Goal: Task Accomplishment & Management: Use online tool/utility

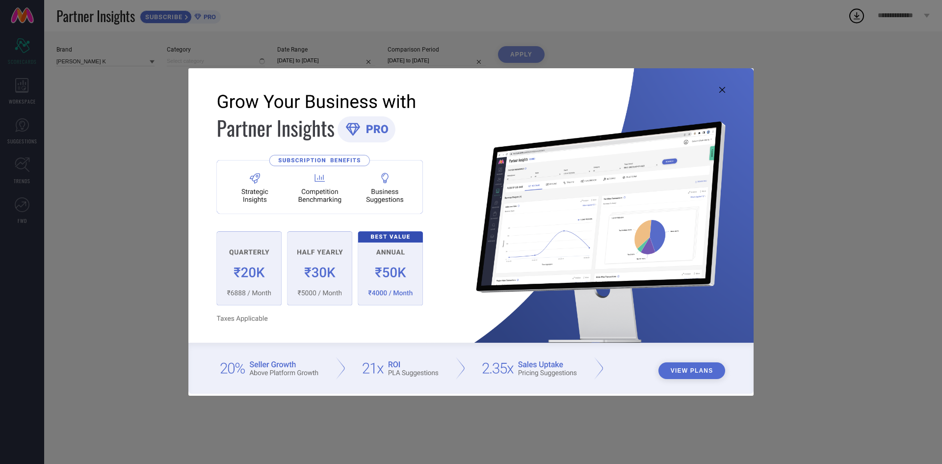
type input "All"
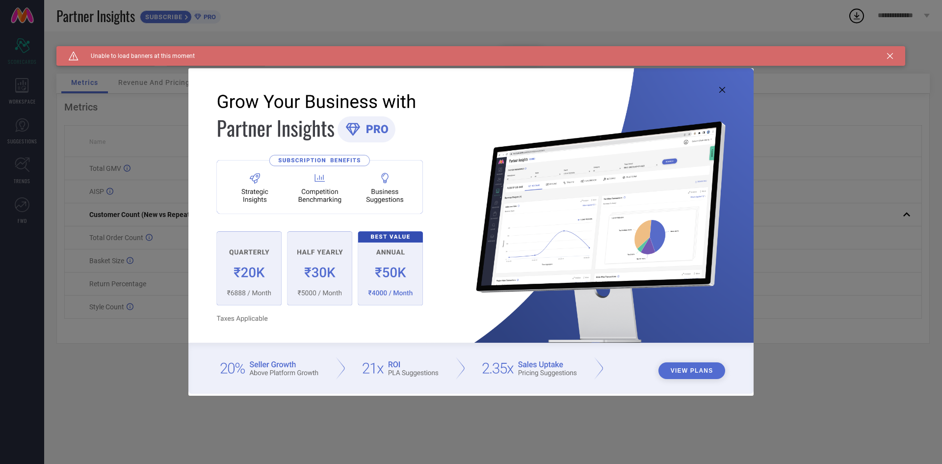
click at [717, 90] on img at bounding box center [470, 230] width 565 height 325
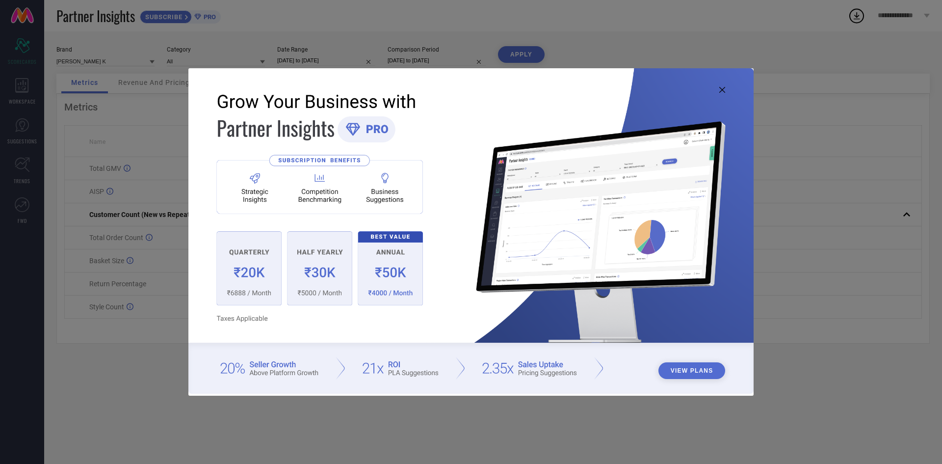
click at [722, 90] on icon at bounding box center [722, 90] width 6 height 6
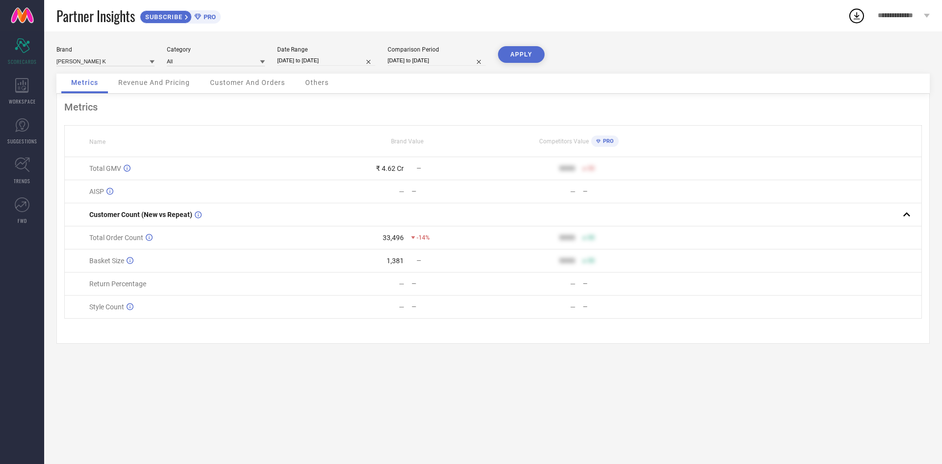
select select "8"
select select "2025"
select select "9"
select select "2025"
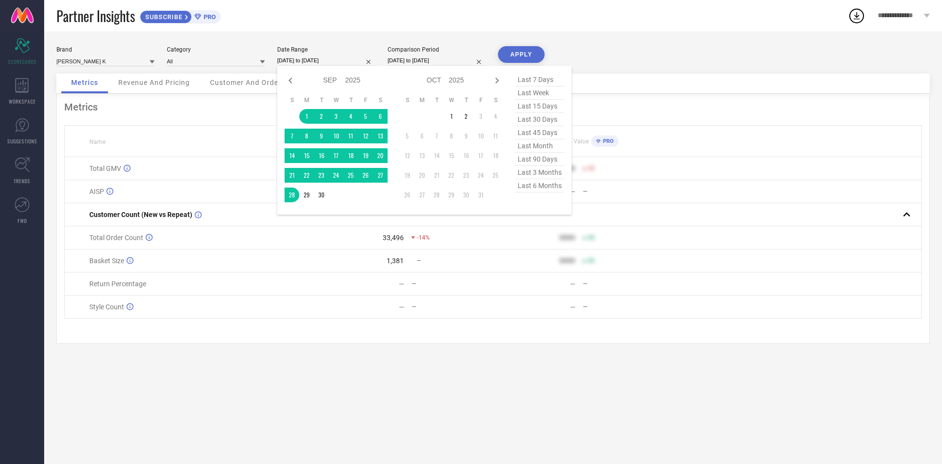
click at [347, 59] on input "[DATE] to [DATE]" at bounding box center [326, 60] width 98 height 10
click at [291, 81] on icon at bounding box center [290, 81] width 3 height 6
select select "7"
select select "2025"
select select "8"
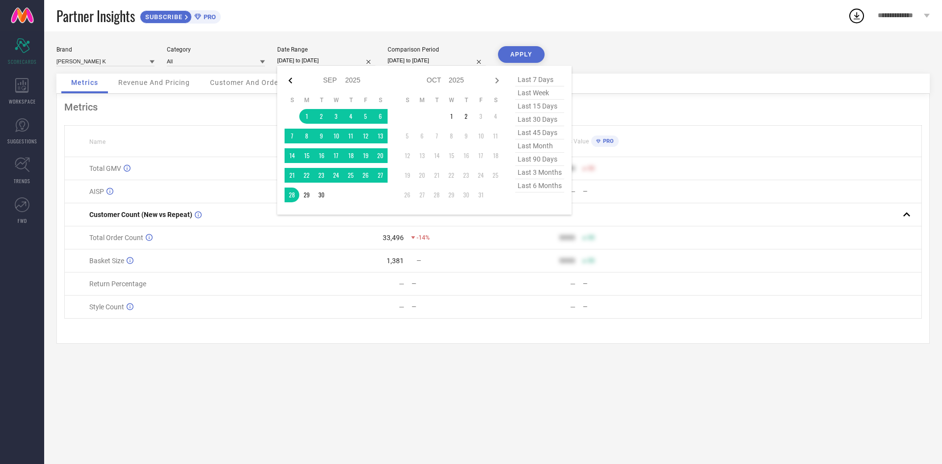
select select "2025"
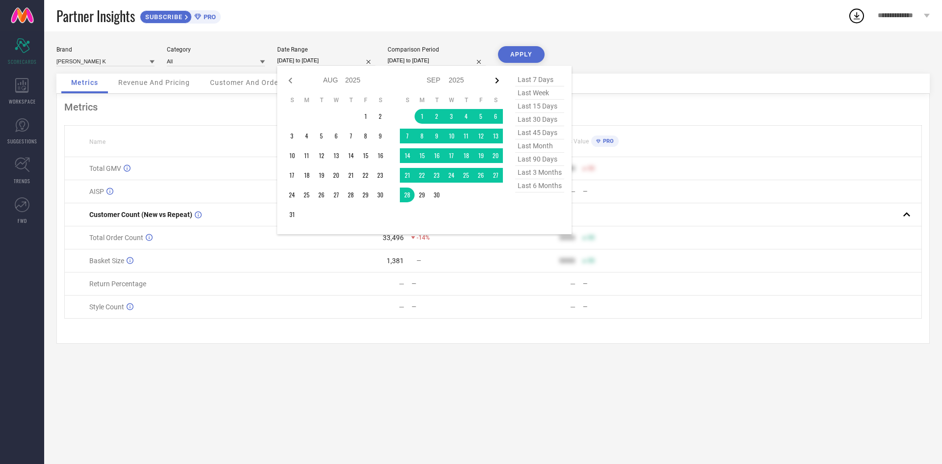
click at [499, 79] on icon at bounding box center [497, 81] width 12 height 12
select select "8"
select select "2025"
select select "9"
select select "2025"
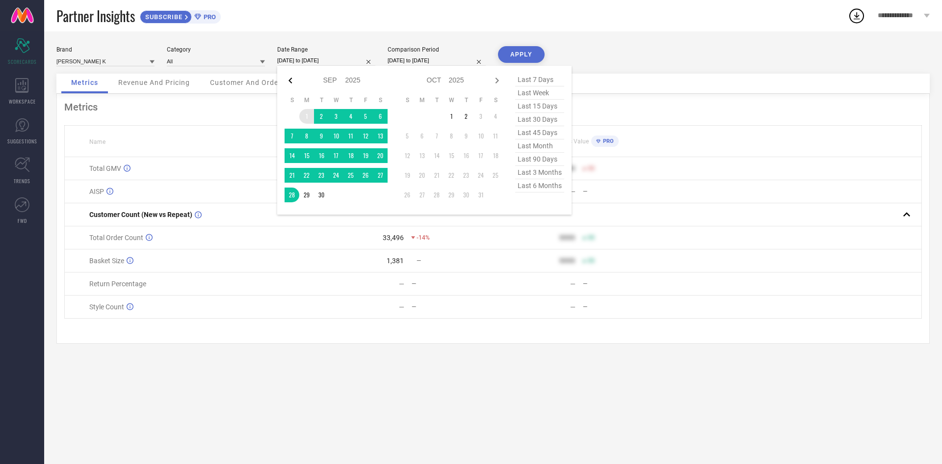
click at [291, 79] on icon at bounding box center [290, 81] width 3 height 6
select select "7"
select select "2025"
select select "8"
select select "2025"
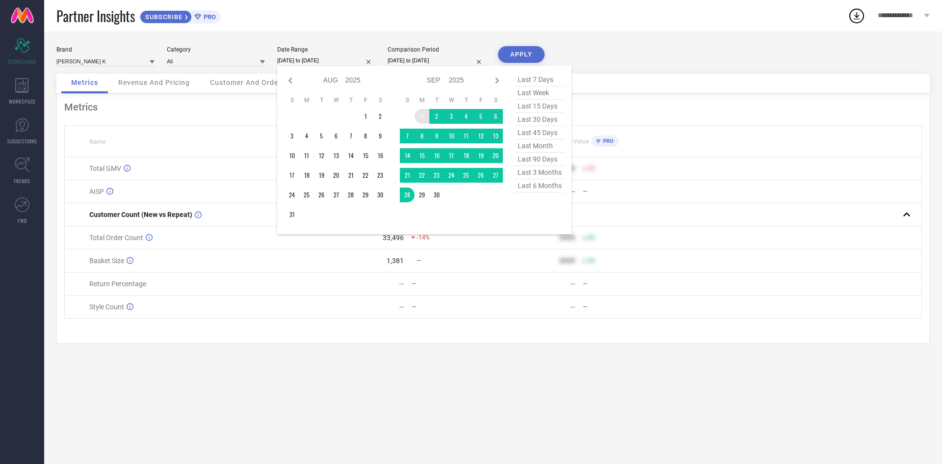
click at [291, 79] on icon at bounding box center [290, 81] width 3 height 6
select select "6"
select select "2025"
select select "7"
select select "2025"
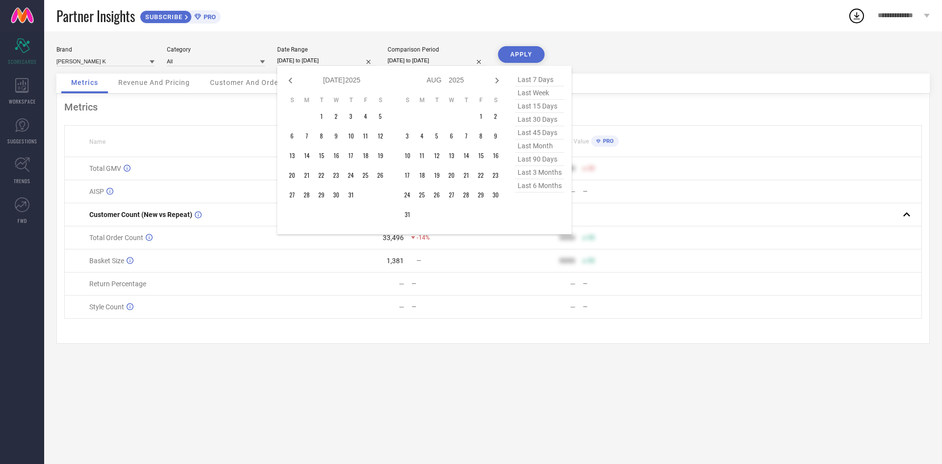
click at [291, 79] on icon at bounding box center [290, 81] width 3 height 6
select select "5"
select select "2025"
select select "6"
select select "2025"
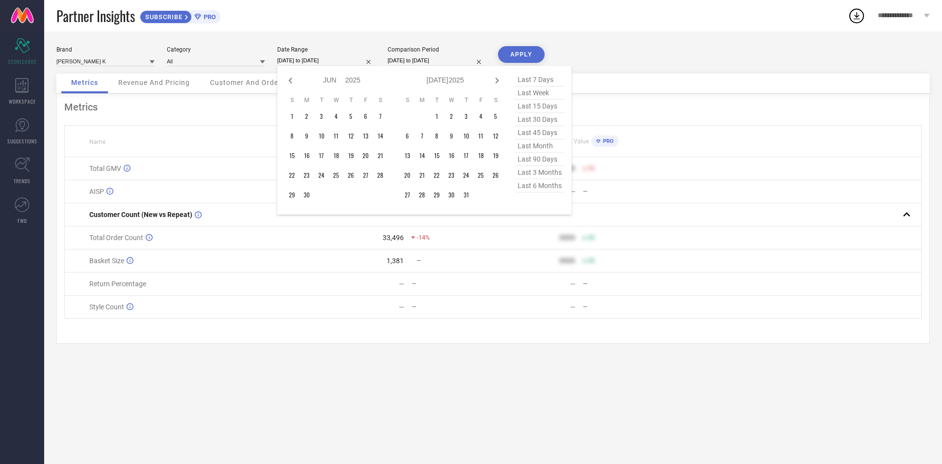
click at [291, 79] on icon at bounding box center [290, 81] width 3 height 6
select select "4"
select select "2025"
select select "5"
select select "2025"
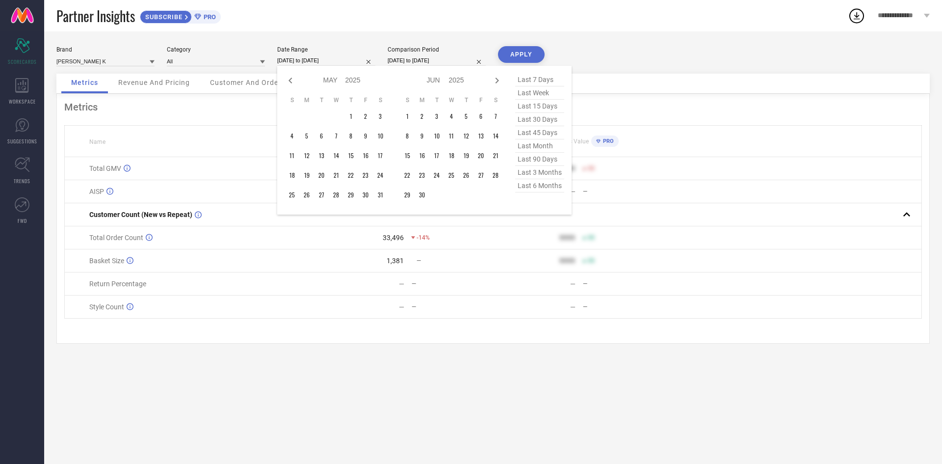
click at [291, 79] on icon at bounding box center [290, 81] width 3 height 6
select select "3"
select select "2025"
select select "4"
select select "2025"
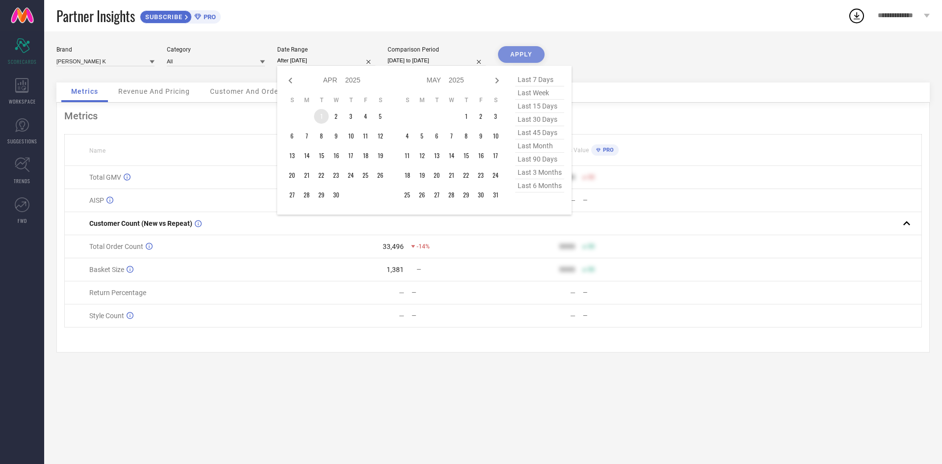
click at [317, 115] on td "1" at bounding box center [321, 116] width 15 height 15
type input "[DATE] to [DATE]"
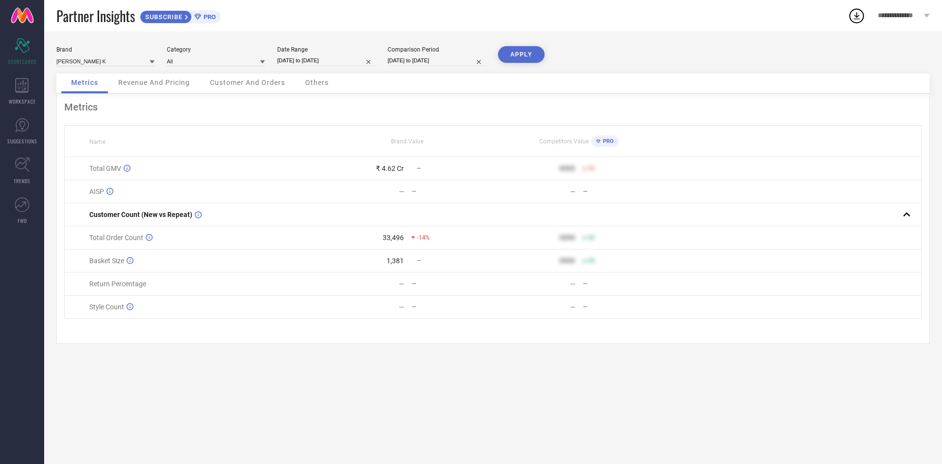
click at [353, 60] on input "[DATE] to [DATE]" at bounding box center [326, 60] width 98 height 10
select select "3"
select select "2025"
select select "4"
select select "2025"
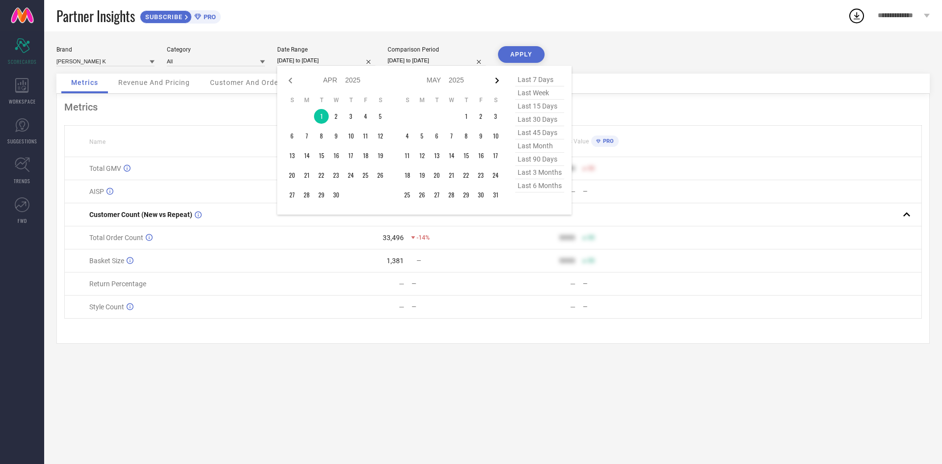
click at [498, 78] on icon at bounding box center [497, 81] width 12 height 12
select select "4"
select select "2025"
select select "5"
select select "2025"
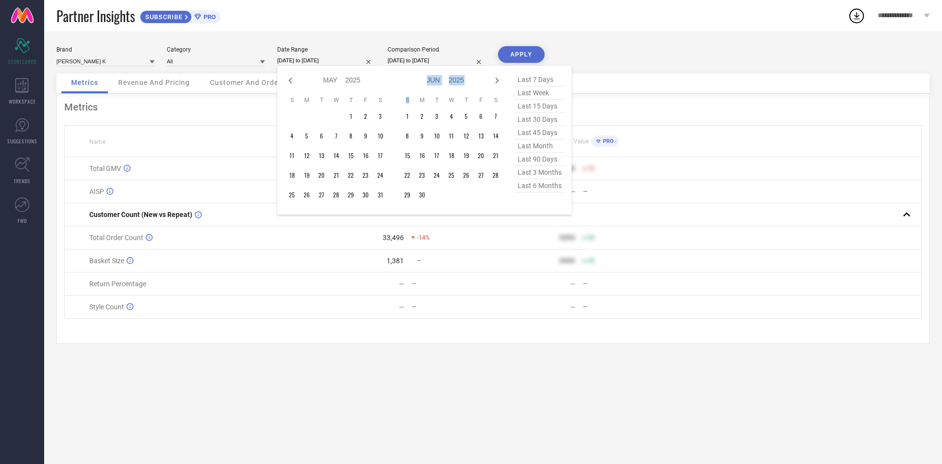
click at [498, 78] on icon at bounding box center [497, 81] width 12 height 12
select select "5"
select select "2025"
select select "6"
select select "2025"
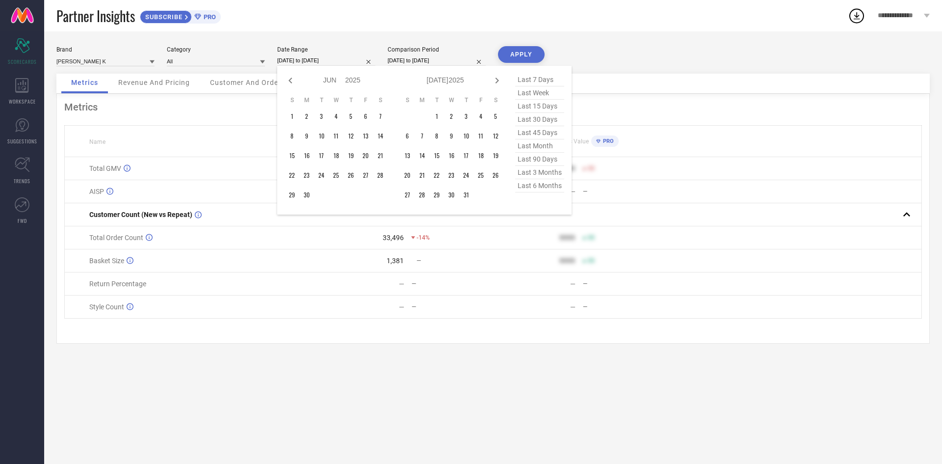
click at [498, 78] on icon at bounding box center [497, 81] width 12 height 12
select select "6"
select select "2025"
select select "7"
select select "2025"
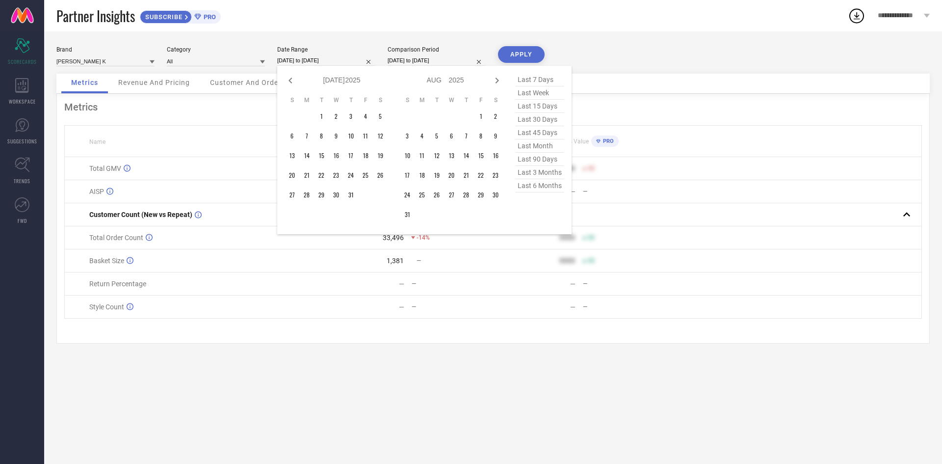
click at [498, 78] on icon at bounding box center [497, 81] width 12 height 12
select select "7"
select select "2025"
select select "8"
select select "2025"
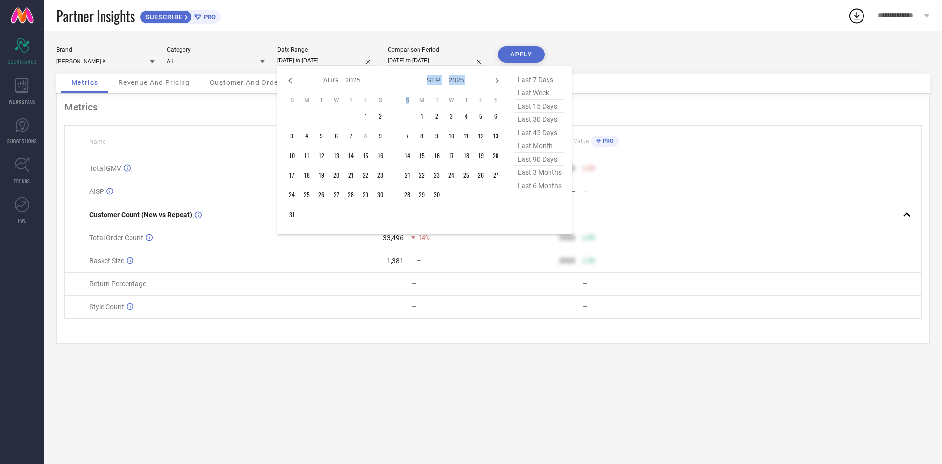
click at [498, 78] on icon at bounding box center [497, 81] width 12 height 12
select select "8"
select select "2025"
select select "9"
select select "2025"
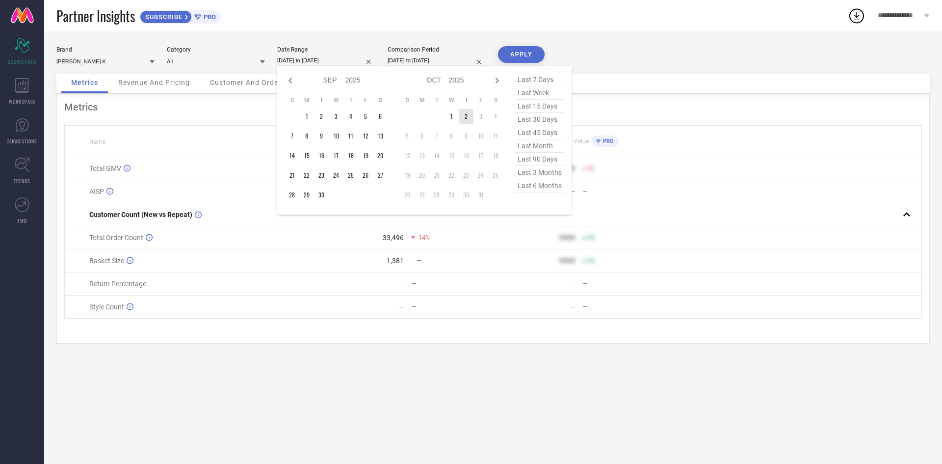
type input "After [DATE]"
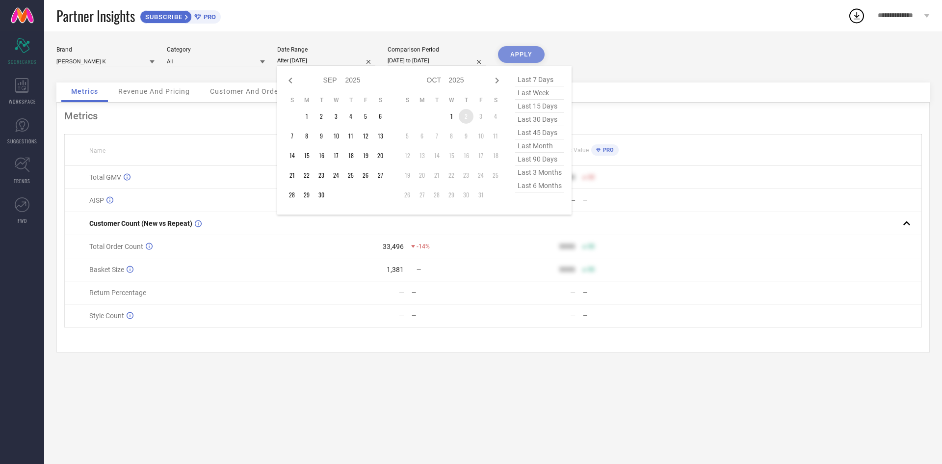
click at [464, 116] on td "2" at bounding box center [466, 116] width 15 height 15
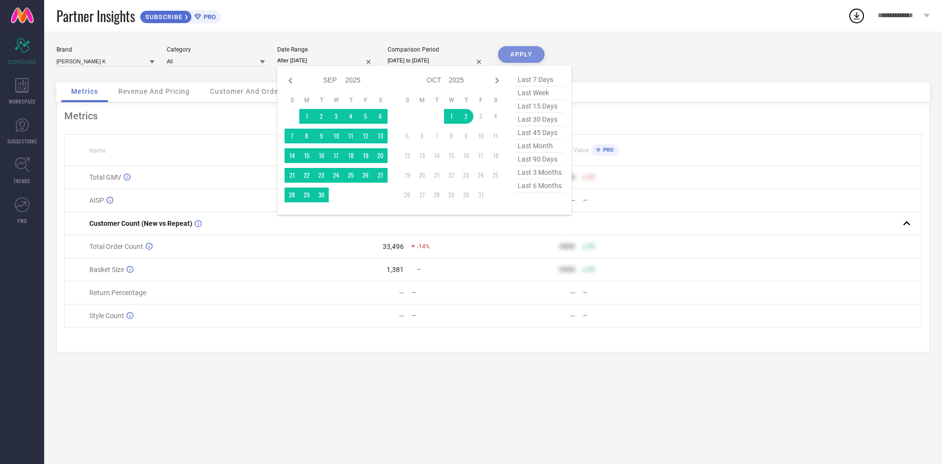
click at [515, 59] on div "APPLY" at bounding box center [521, 64] width 47 height 36
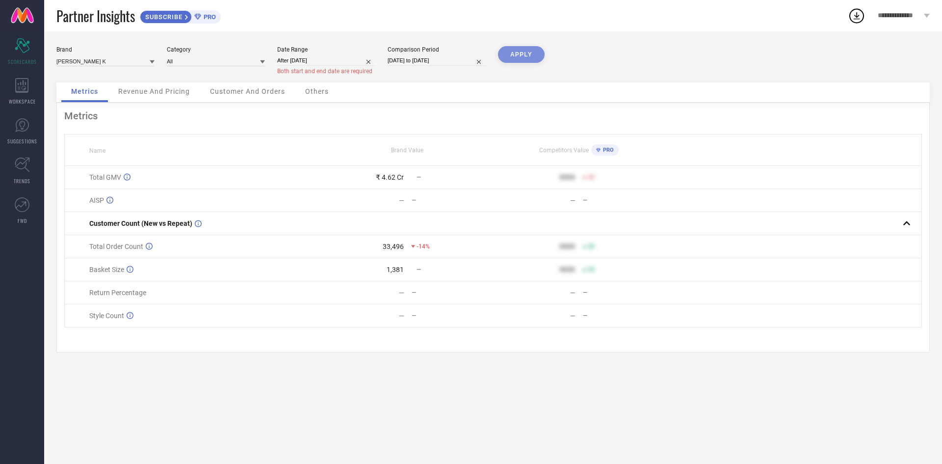
click at [345, 56] on input "After [DATE]" at bounding box center [326, 60] width 98 height 10
select select "9"
select select "2025"
select select "10"
select select "2025"
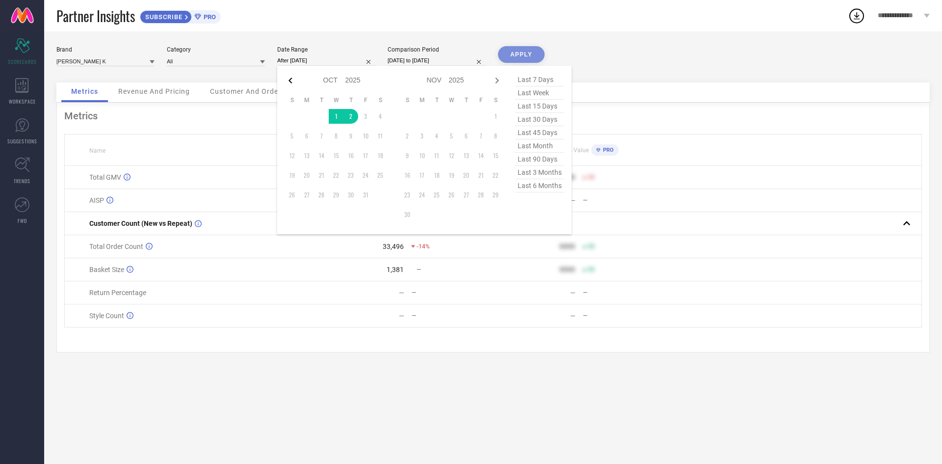
click at [294, 84] on icon at bounding box center [291, 81] width 12 height 12
select select "8"
select select "2025"
select select "9"
select select "2025"
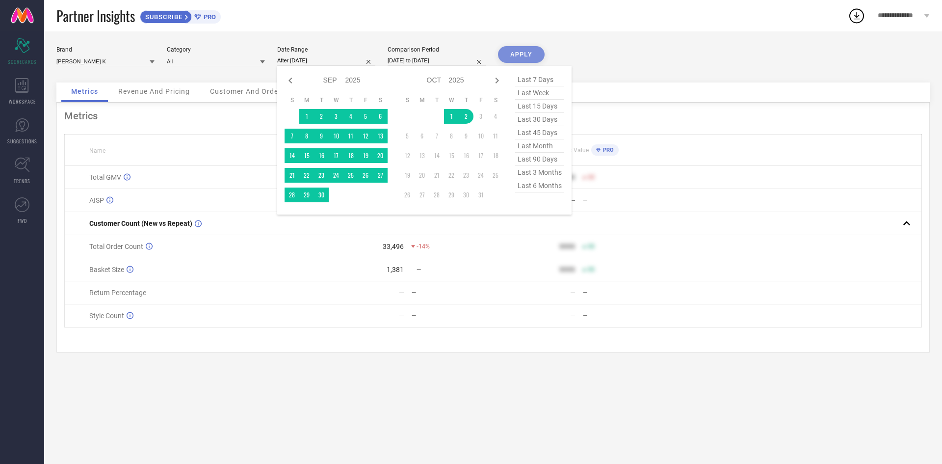
click at [294, 84] on icon at bounding box center [291, 81] width 12 height 12
select select "7"
select select "2025"
select select "8"
select select "2025"
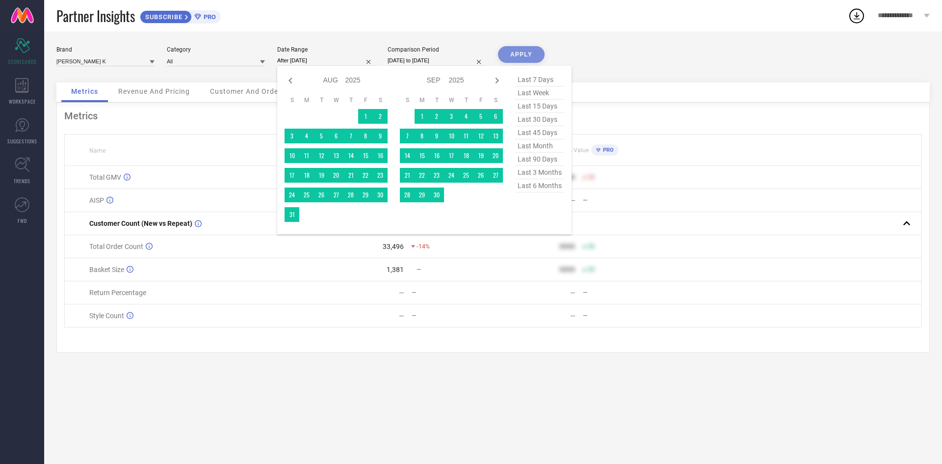
click at [294, 84] on icon at bounding box center [291, 81] width 12 height 12
select select "6"
select select "2025"
select select "7"
select select "2025"
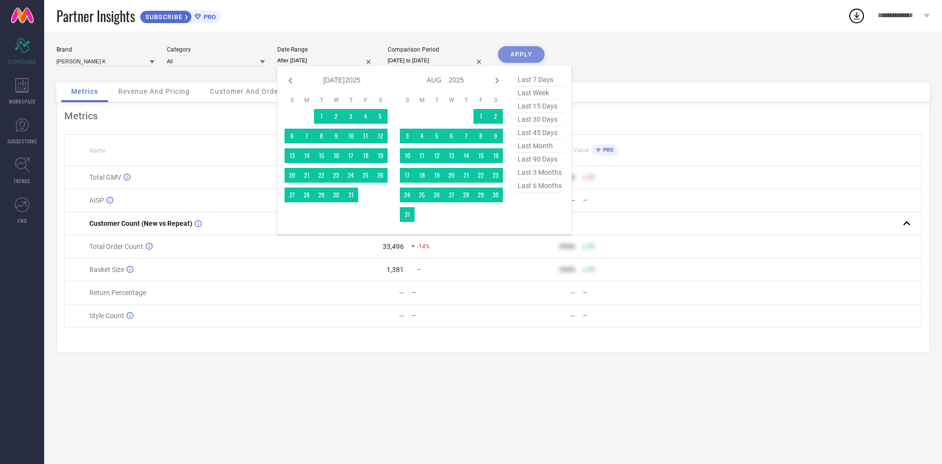
click at [294, 84] on icon at bounding box center [291, 81] width 12 height 12
select select "5"
select select "2025"
select select "6"
select select "2025"
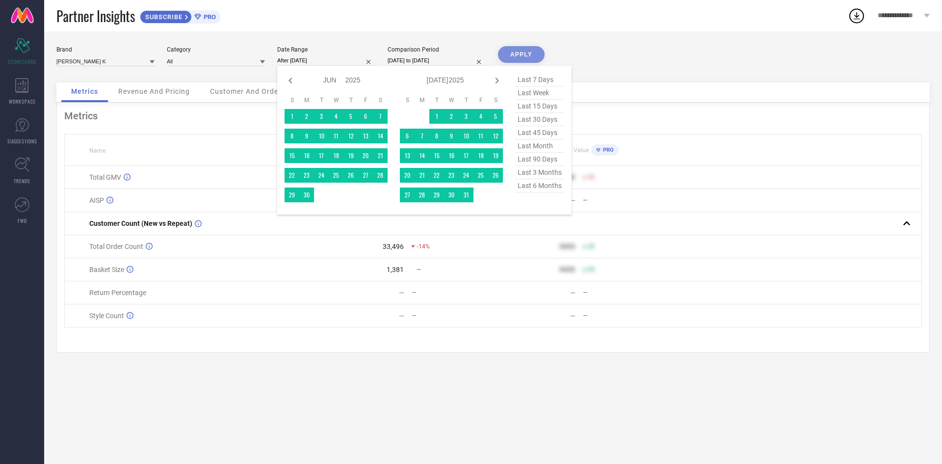
click at [294, 84] on icon at bounding box center [291, 81] width 12 height 12
select select "4"
select select "2025"
select select "5"
select select "2025"
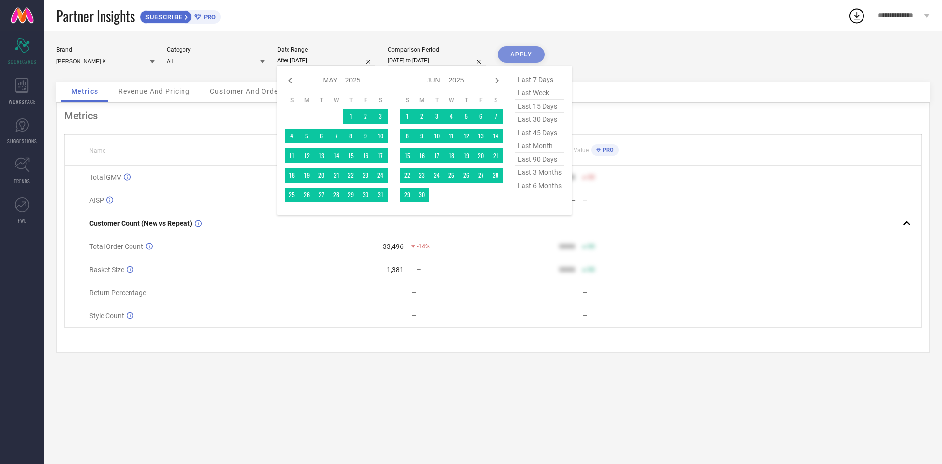
click at [294, 84] on icon at bounding box center [291, 81] width 12 height 12
select select "3"
select select "2025"
select select "4"
select select "2025"
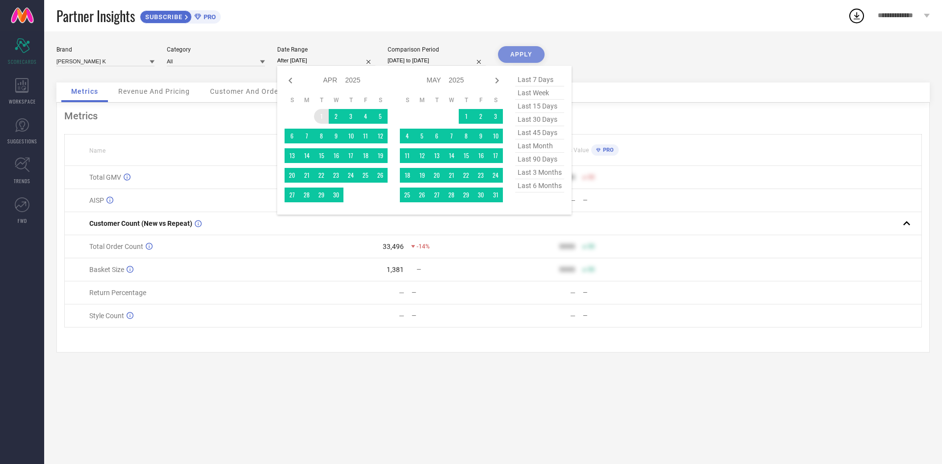
type input "[DATE] to [DATE]"
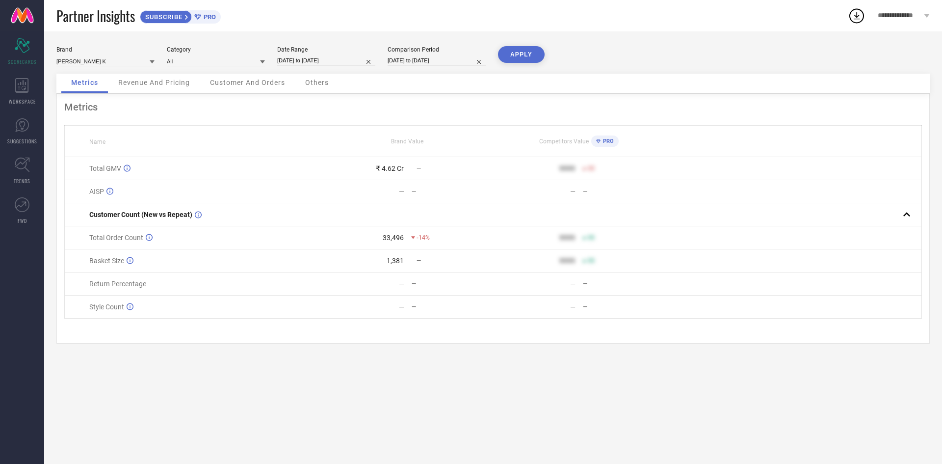
click at [457, 63] on input "[DATE] to [DATE]" at bounding box center [437, 60] width 98 height 10
select select "8"
select select "2024"
select select "9"
select select "2024"
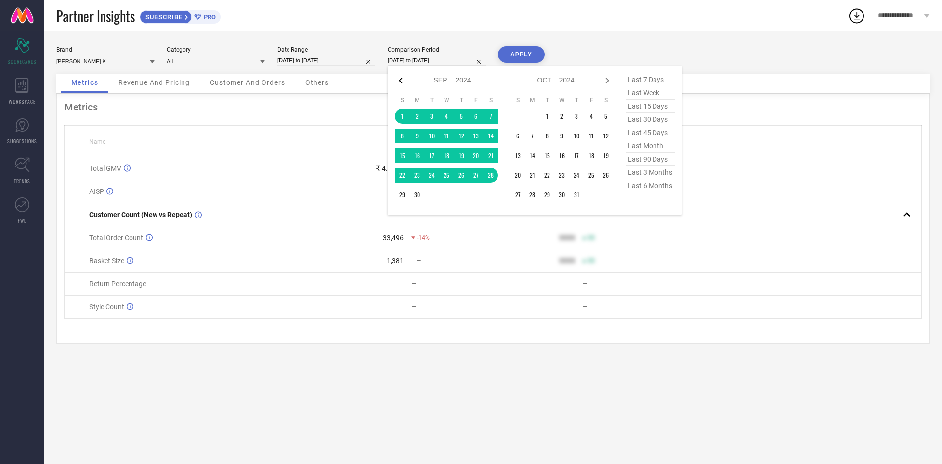
click at [401, 82] on icon at bounding box center [400, 81] width 3 height 6
select select "7"
select select "2024"
select select "8"
select select "2024"
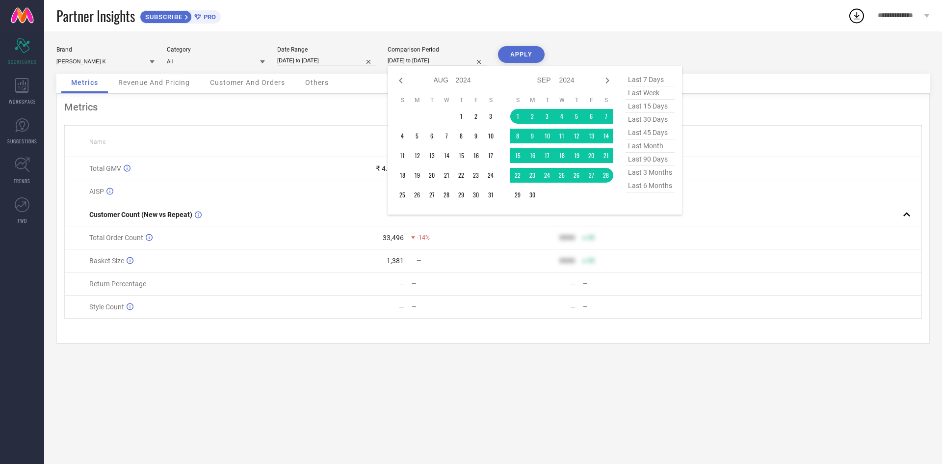
click at [401, 82] on icon at bounding box center [400, 81] width 3 height 6
select select "6"
select select "2024"
select select "7"
select select "2024"
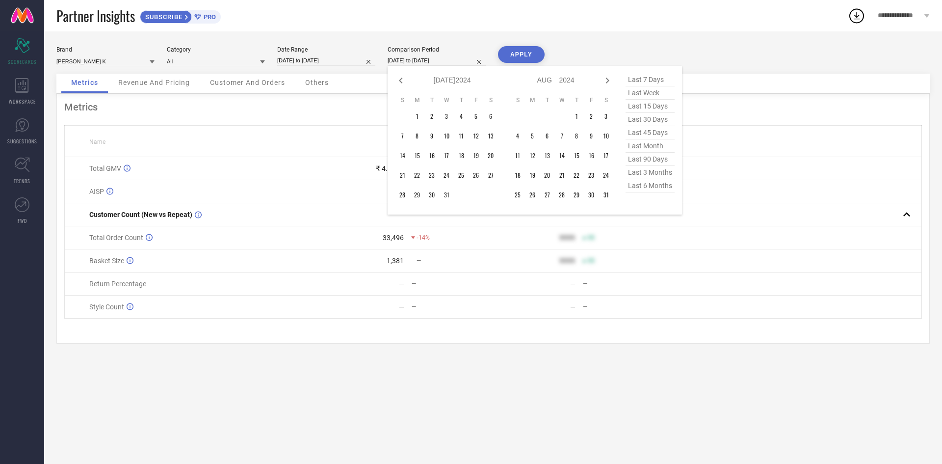
click at [401, 82] on icon at bounding box center [400, 81] width 3 height 6
select select "5"
select select "2024"
select select "6"
select select "2024"
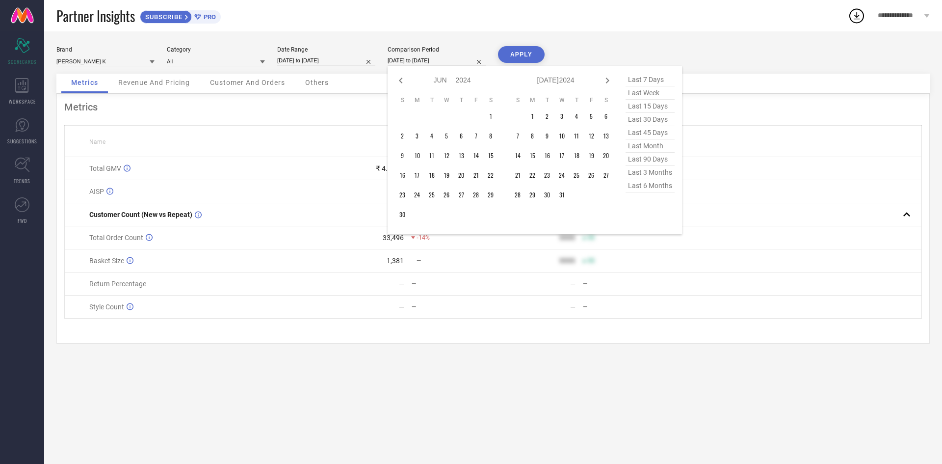
click at [401, 82] on icon at bounding box center [400, 81] width 3 height 6
select select "4"
select select "2024"
select select "5"
select select "2024"
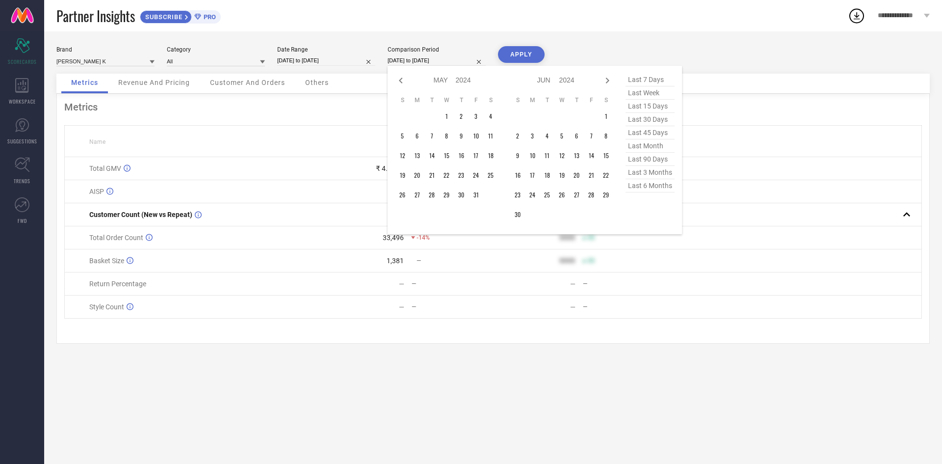
click at [401, 82] on icon at bounding box center [400, 81] width 3 height 6
select select "3"
select select "2024"
select select "4"
select select "2024"
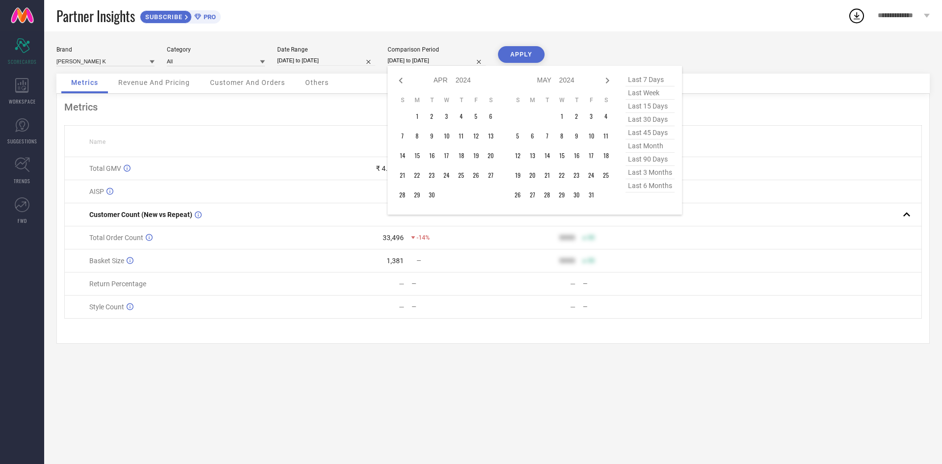
click at [401, 82] on icon at bounding box center [400, 81] width 3 height 6
select select "2"
select select "2024"
select select "3"
select select "2024"
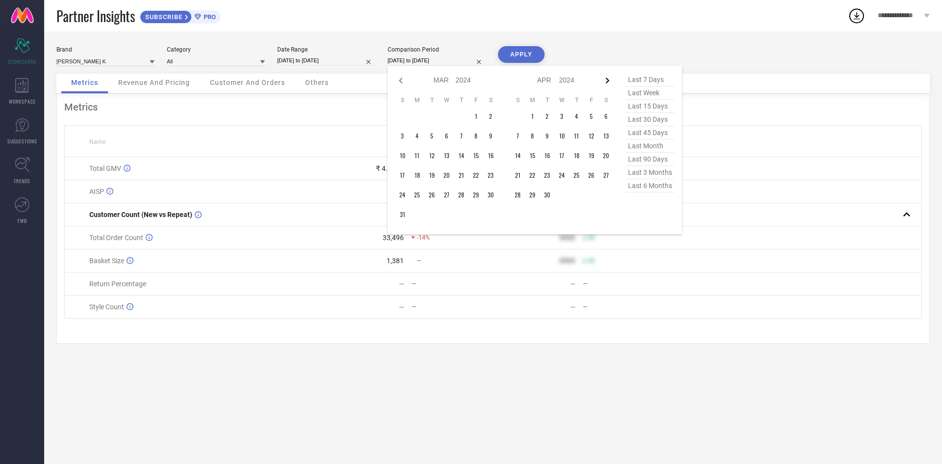
click at [608, 79] on icon at bounding box center [607, 81] width 3 height 6
select select "3"
select select "2024"
select select "4"
select select "2024"
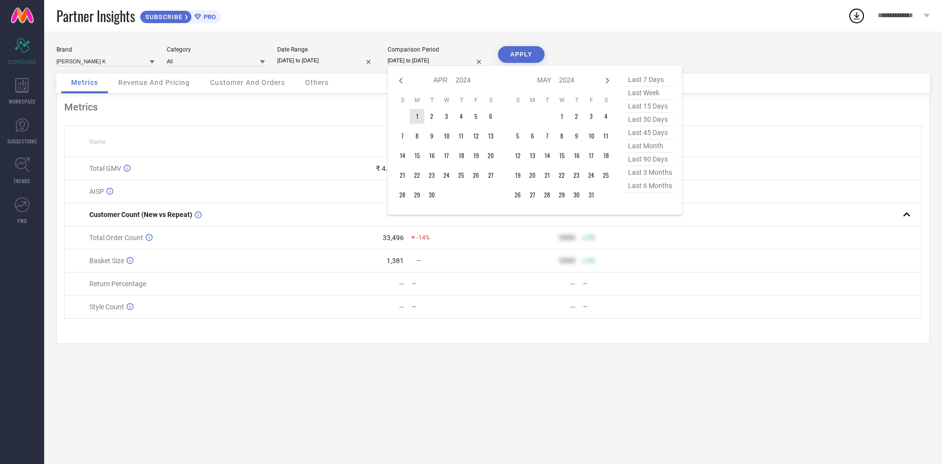
type input "After [DATE]"
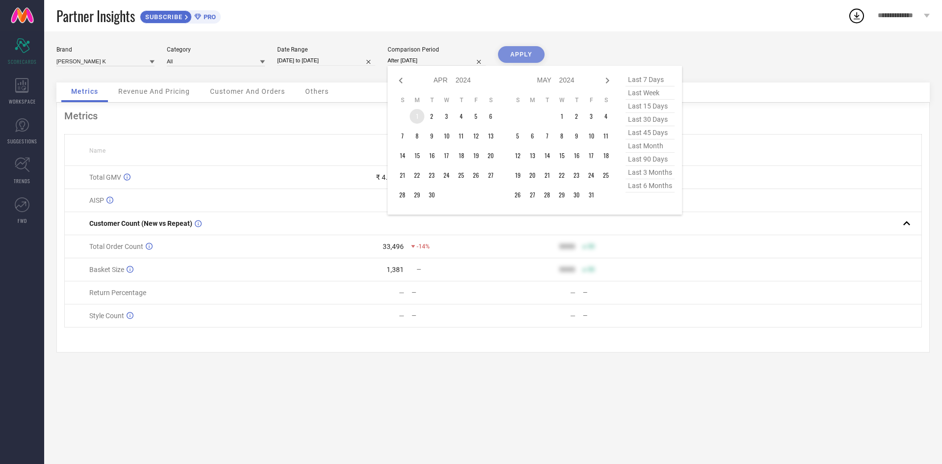
click at [416, 115] on td "1" at bounding box center [417, 116] width 15 height 15
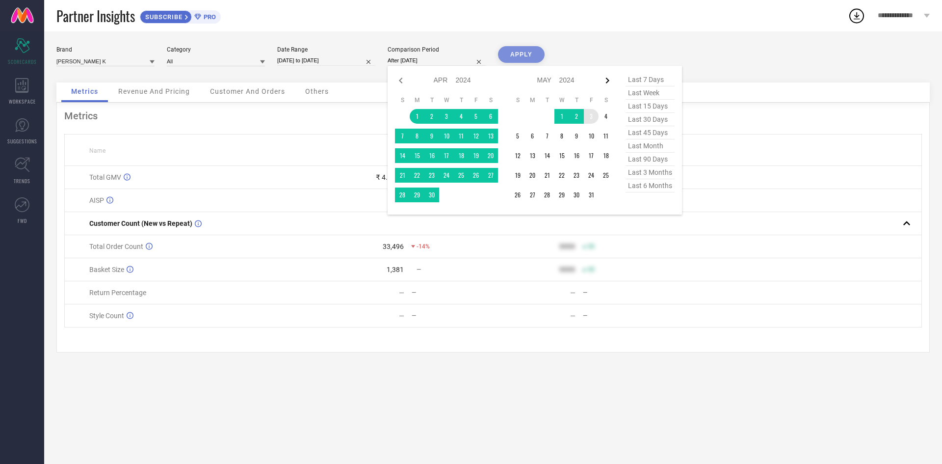
click at [608, 84] on icon at bounding box center [608, 81] width 12 height 12
select select "4"
select select "2024"
select select "5"
select select "2024"
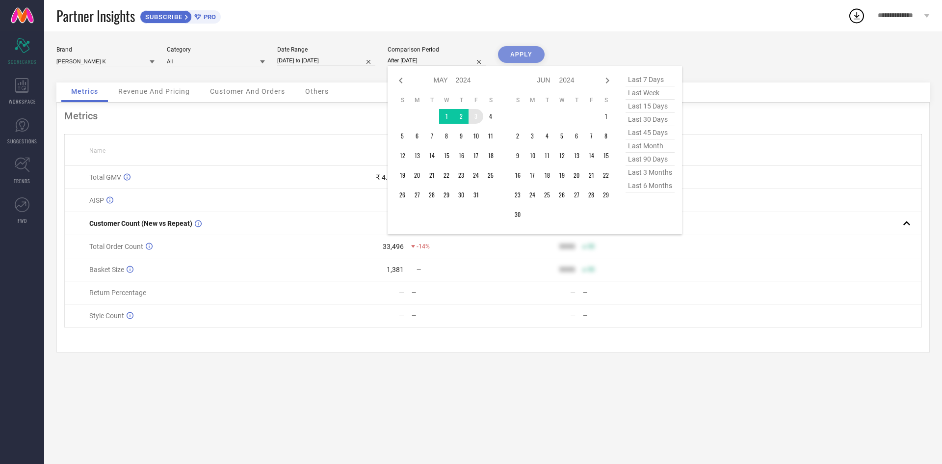
click at [608, 84] on icon at bounding box center [608, 81] width 12 height 12
select select "5"
select select "2024"
select select "6"
select select "2024"
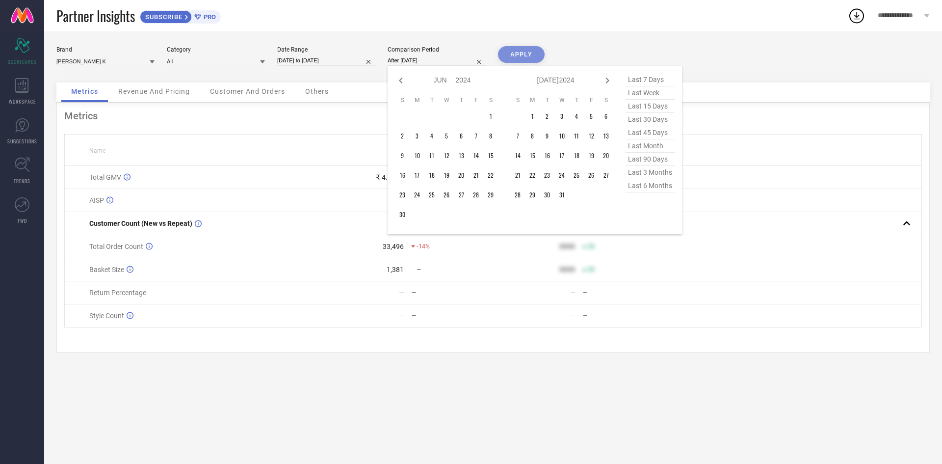
click at [608, 84] on icon at bounding box center [608, 81] width 12 height 12
select select "6"
select select "2024"
select select "7"
select select "2024"
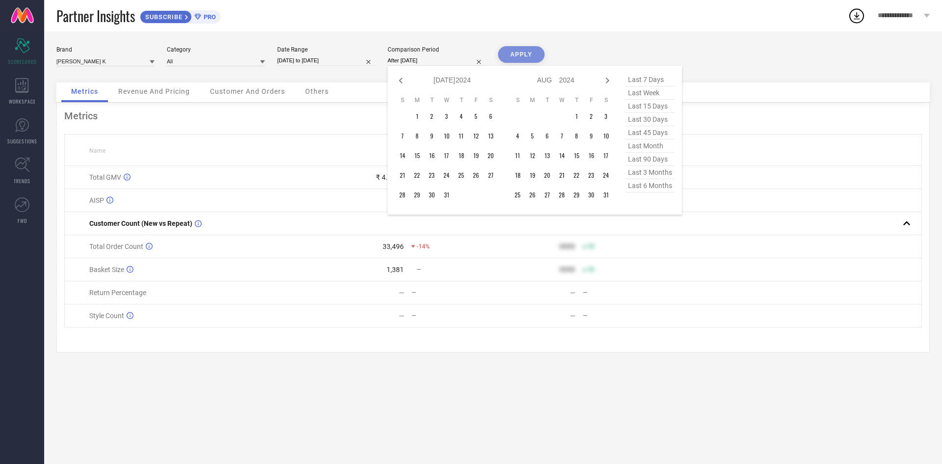
click at [608, 84] on icon at bounding box center [608, 81] width 12 height 12
select select "7"
select select "2024"
select select "8"
select select "2024"
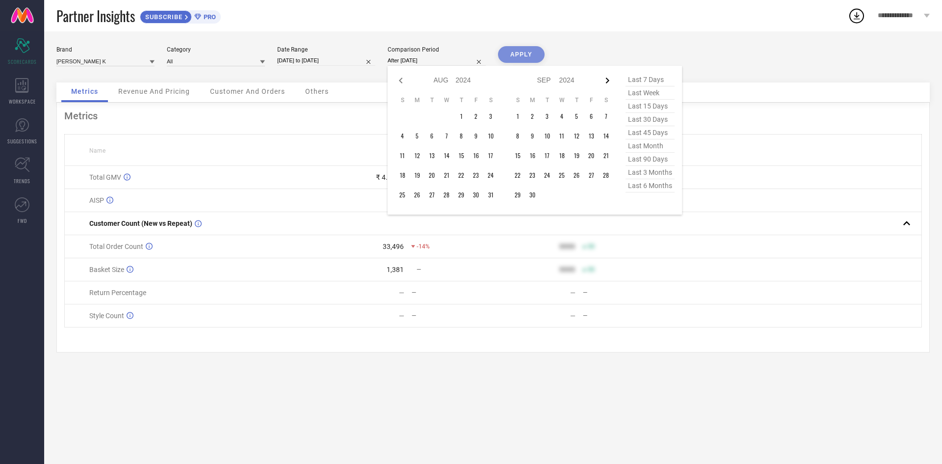
click at [604, 82] on icon at bounding box center [608, 81] width 12 height 12
select select "8"
select select "2024"
select select "9"
select select "2024"
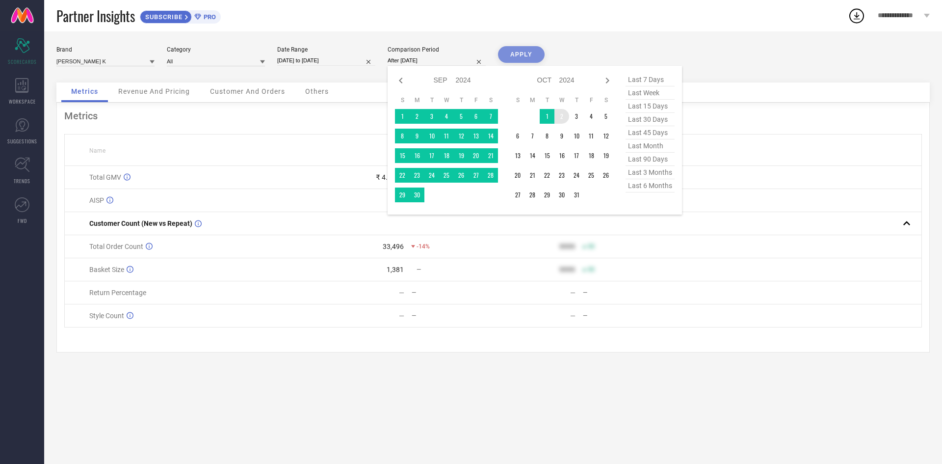
type input "[DATE] to [DATE]"
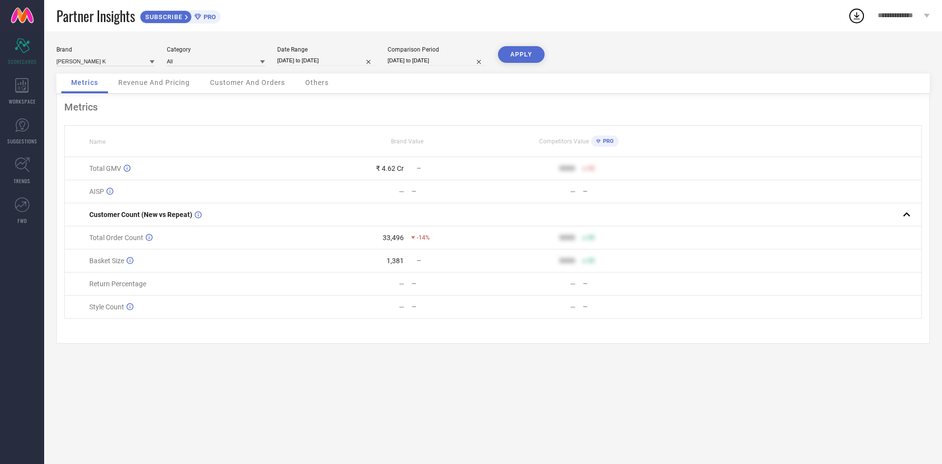
click at [528, 52] on button "APPLY" at bounding box center [521, 54] width 47 height 17
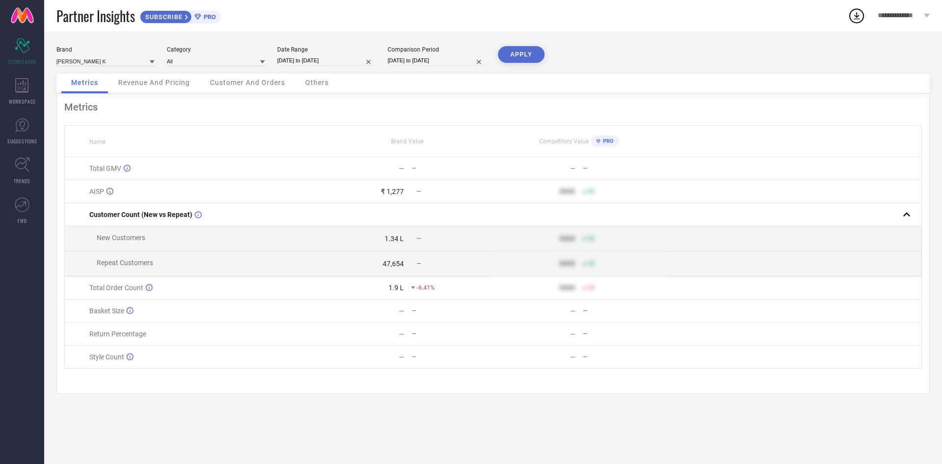
click at [534, 54] on button "APPLY" at bounding box center [521, 54] width 47 height 17
click at [148, 82] on span "Revenue And Pricing" at bounding box center [154, 83] width 72 height 8
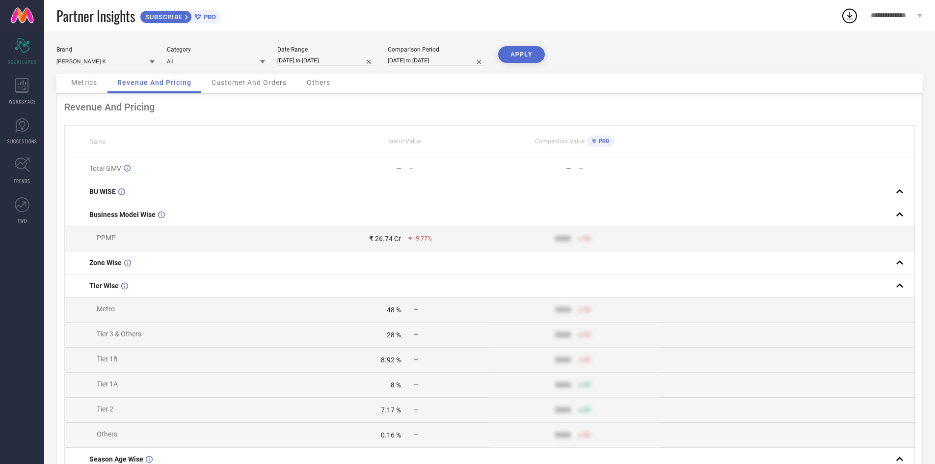
click at [269, 83] on span "Customer And Orders" at bounding box center [248, 83] width 75 height 8
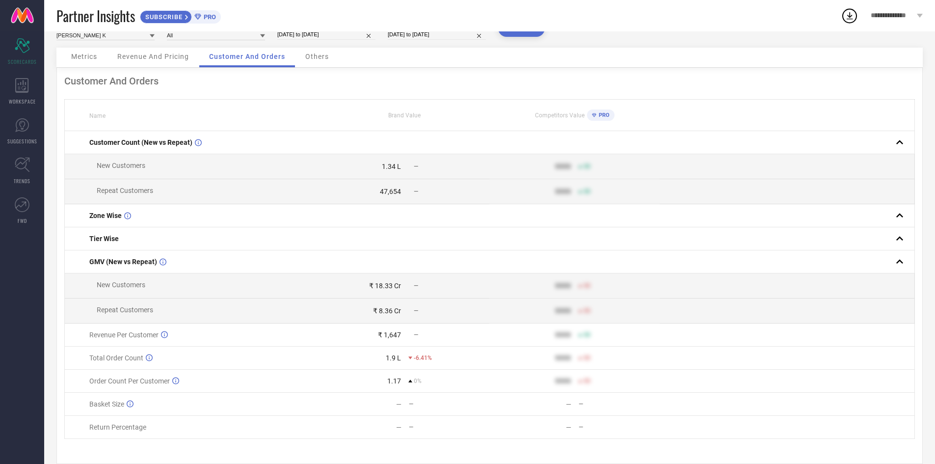
scroll to position [48, 0]
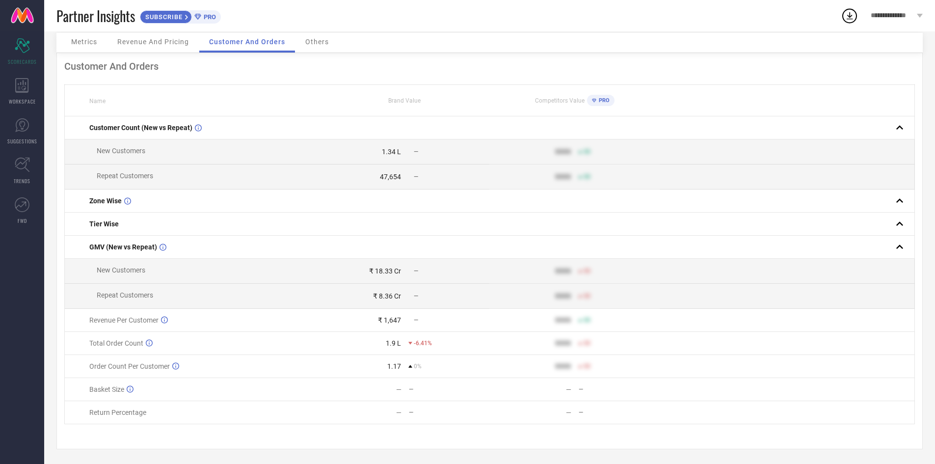
click at [323, 29] on div "Partner Insights SUBSCRIBE PRO" at bounding box center [448, 15] width 784 height 31
click at [173, 14] on span "SUBSCRIBE" at bounding box center [162, 16] width 45 height 7
